Goal: Transaction & Acquisition: Subscribe to service/newsletter

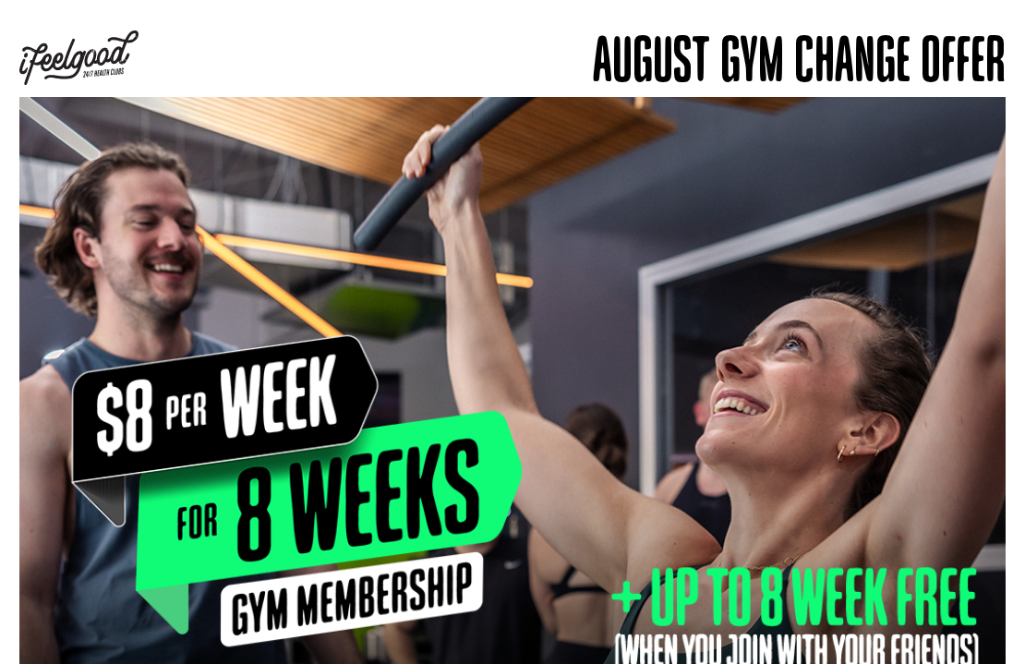
drag, startPoint x: 18, startPoint y: 40, endPoint x: 187, endPoint y: 186, distance: 222.6
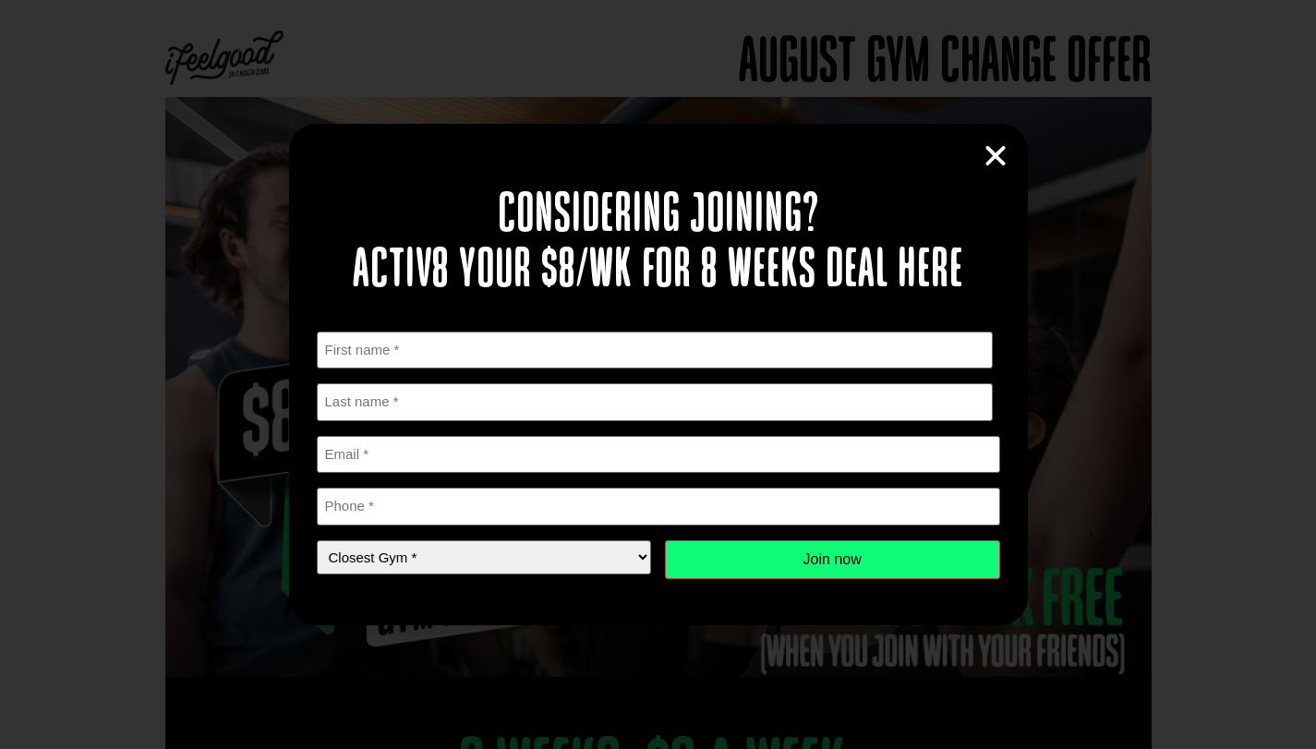
click at [998, 151] on icon "Close" at bounding box center [996, 156] width 28 height 28
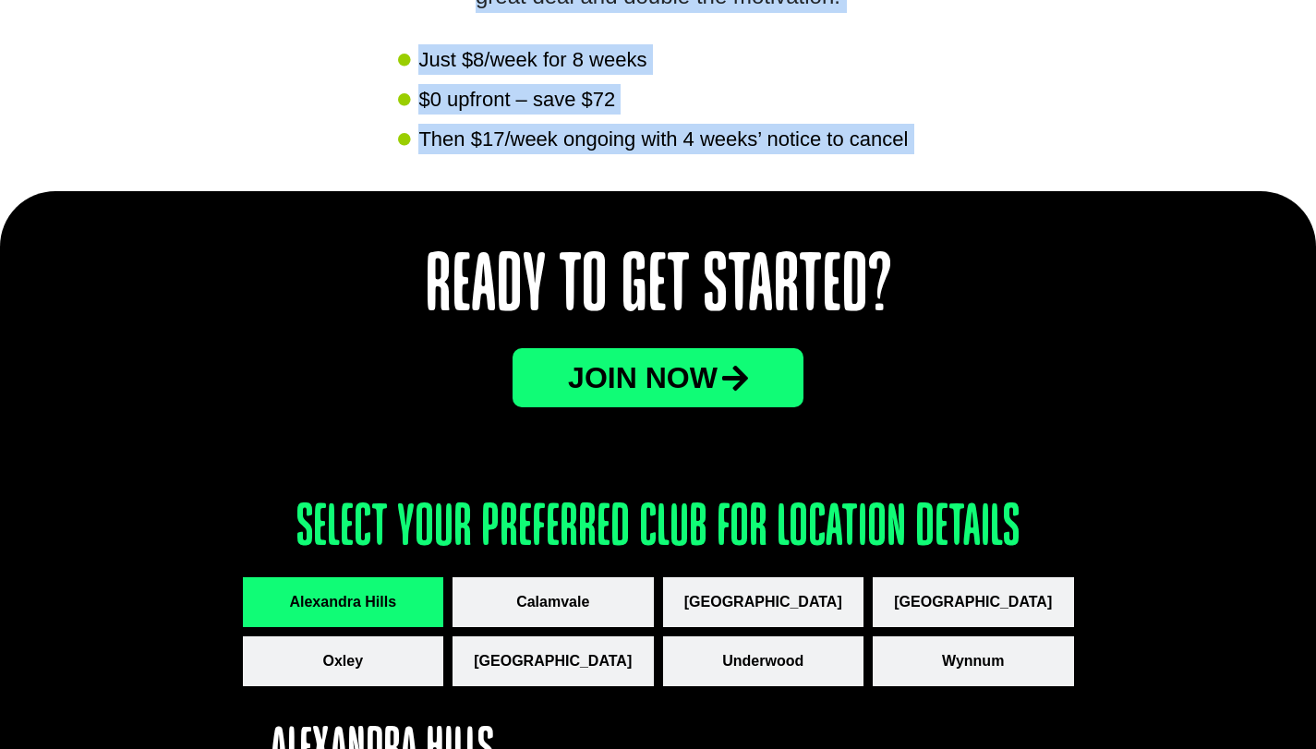
scroll to position [2447, 0]
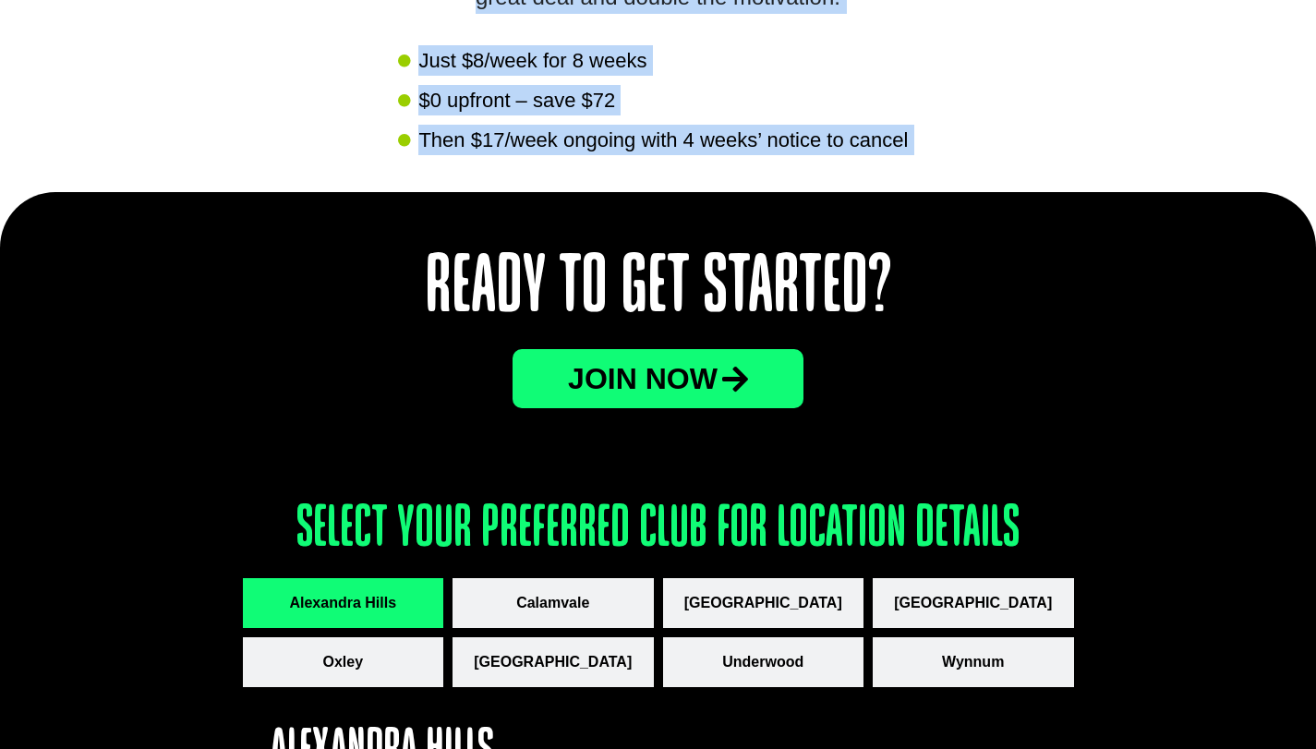
copy div "August gym change offer 8 Weeks. $8 A Week. No long-term lock-in contracts Gym …"
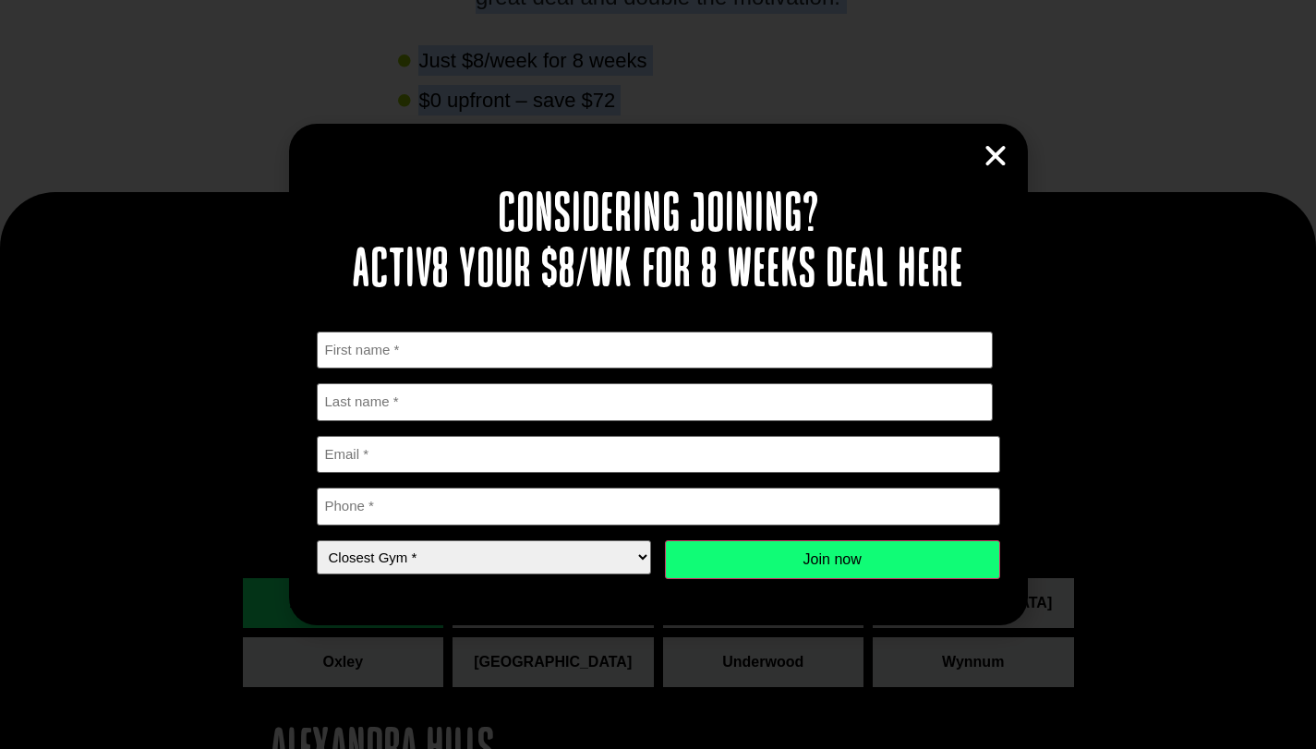
click at [998, 151] on icon "Close" at bounding box center [996, 156] width 28 height 28
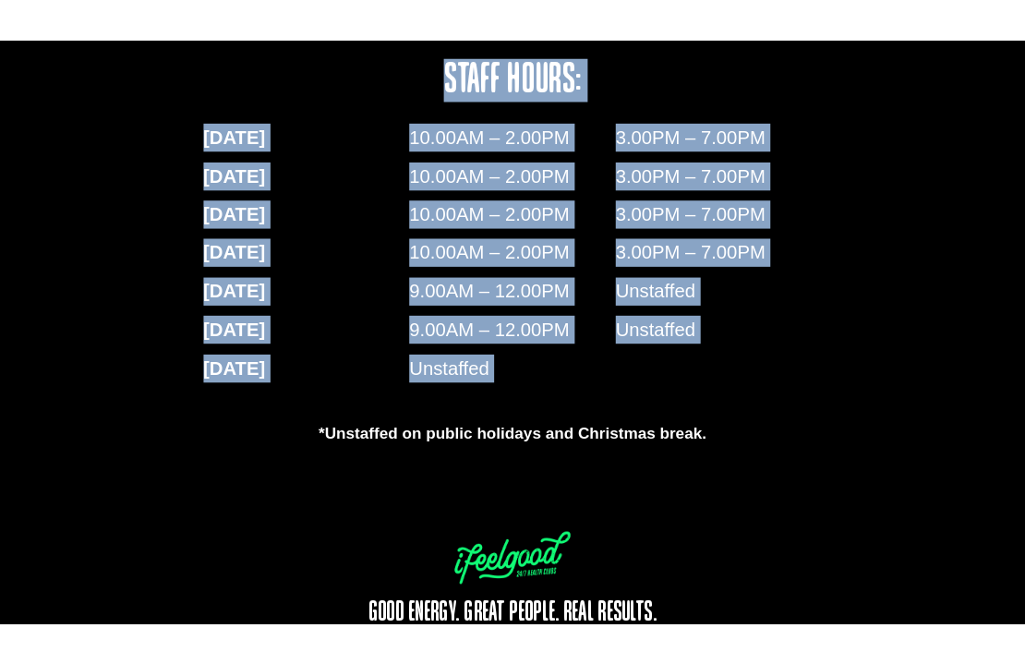
scroll to position [3555, 0]
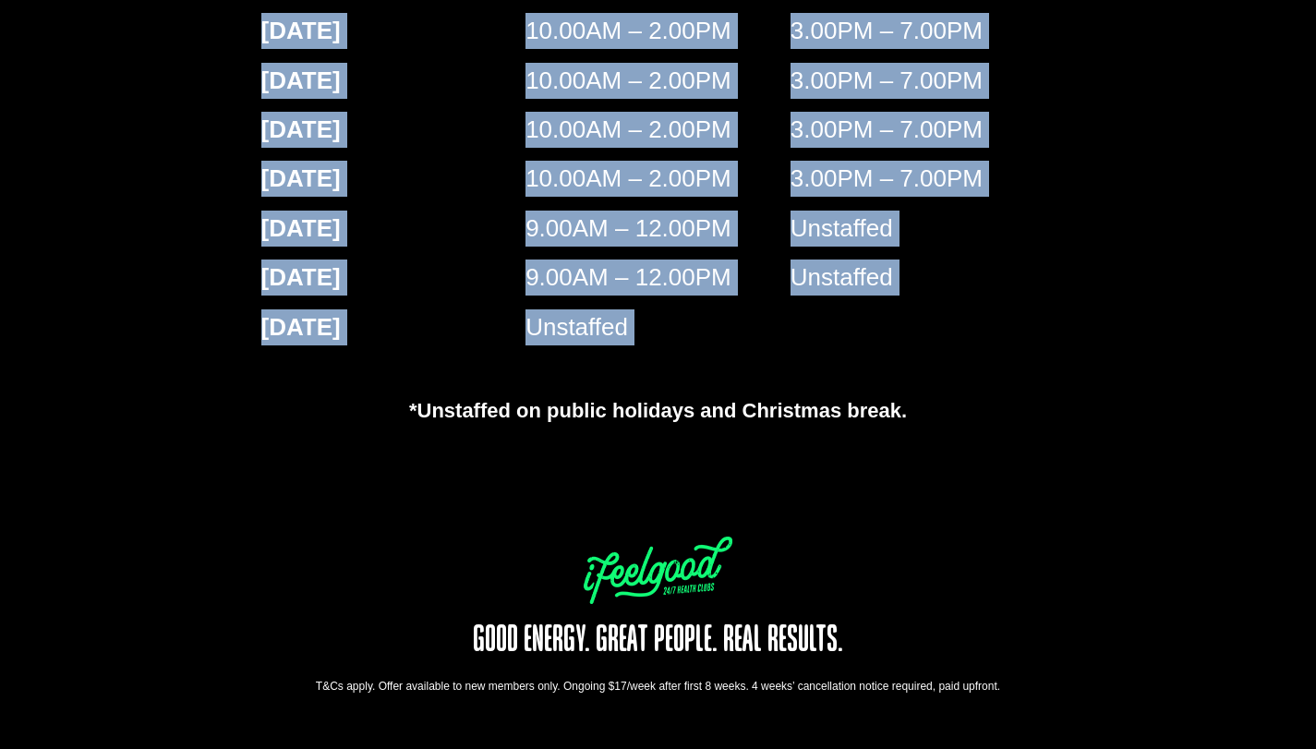
drag, startPoint x: 432, startPoint y: 101, endPoint x: 1055, endPoint y: 698, distance: 862.8
copy div "Lorem ip Dol Sitamet? COns adi Elitse doei temporinc utla etd magnaali enimadm …"
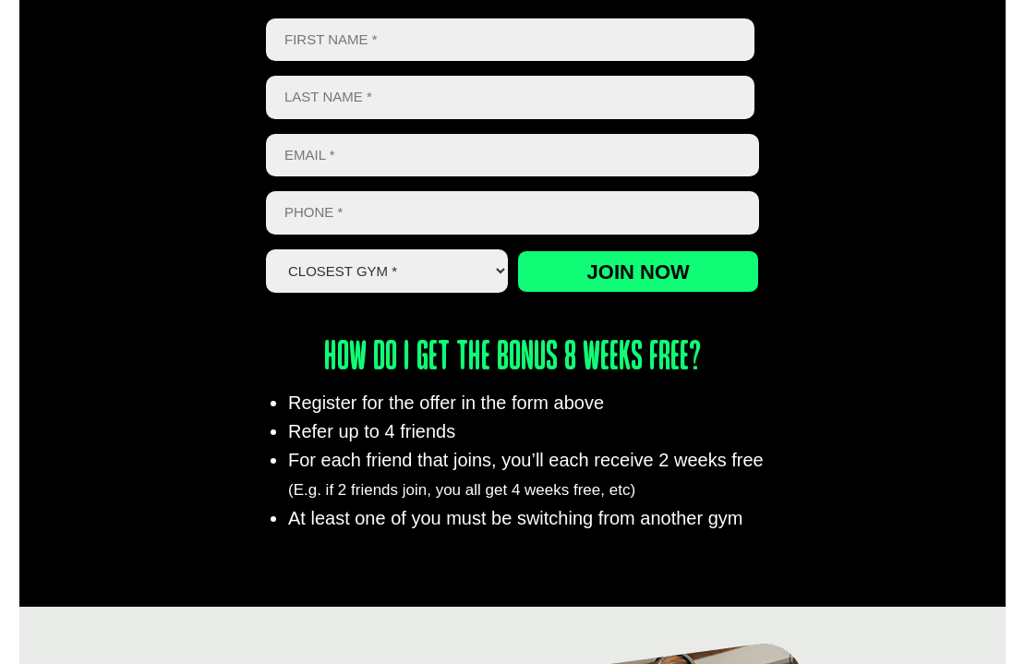
scroll to position [1083, 0]
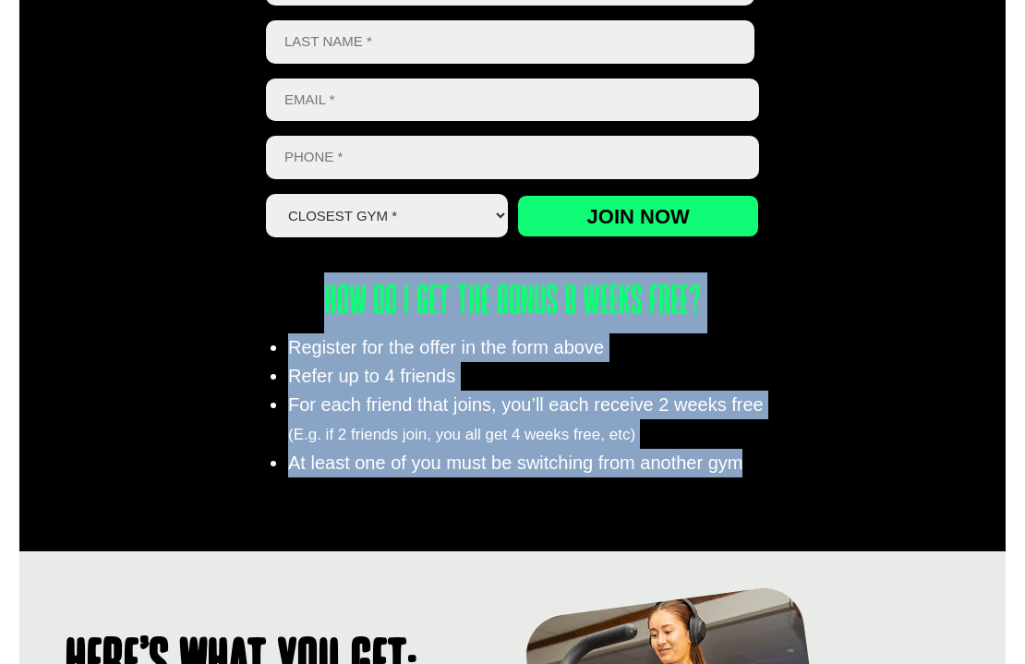
drag, startPoint x: 327, startPoint y: 295, endPoint x: 769, endPoint y: 470, distance: 475.9
click at [769, 470] on div "8 Weeks. $8 A Week. No long-term lock-in contracts Gym Change Bonus if you or y…" at bounding box center [512, 43] width 986 height 1013
copy div "How do I get the bonus 8 weeks free? Register for the offer in the form above R…"
